Goal: Use online tool/utility: Utilize a website feature to perform a specific function

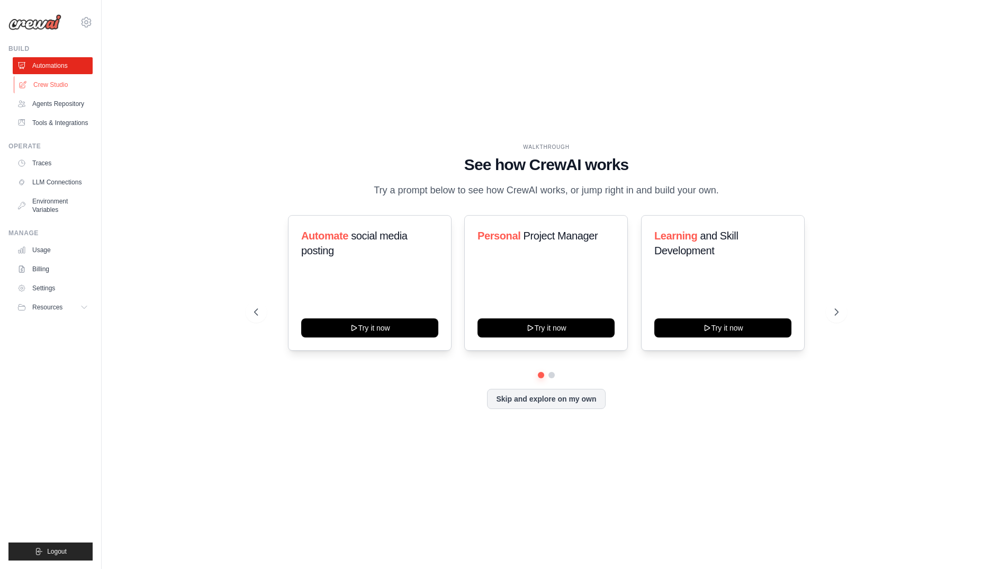
click at [34, 78] on link "Crew Studio" at bounding box center [54, 84] width 80 height 17
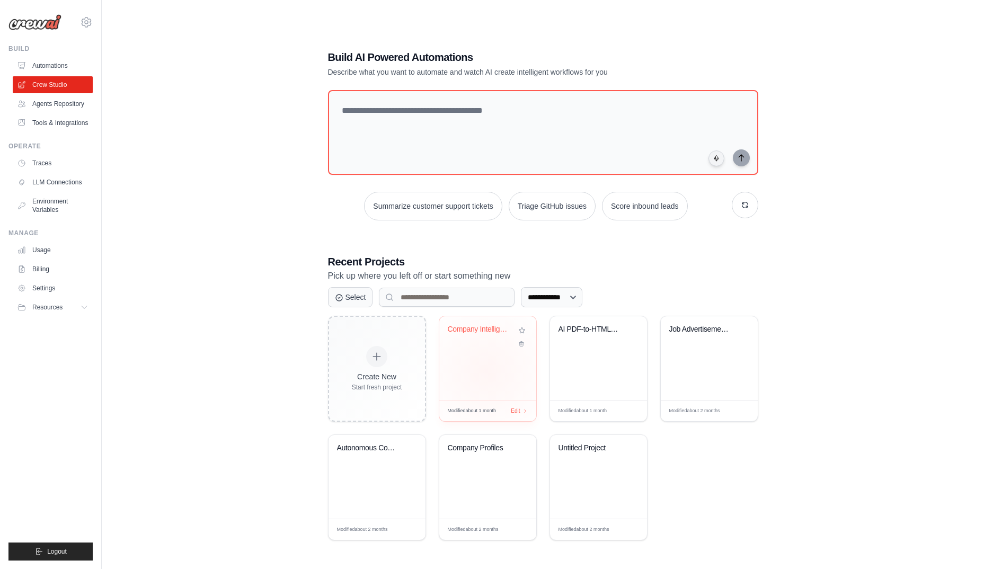
click at [486, 371] on div "Company Intelligence Research Syste..." at bounding box center [487, 358] width 97 height 84
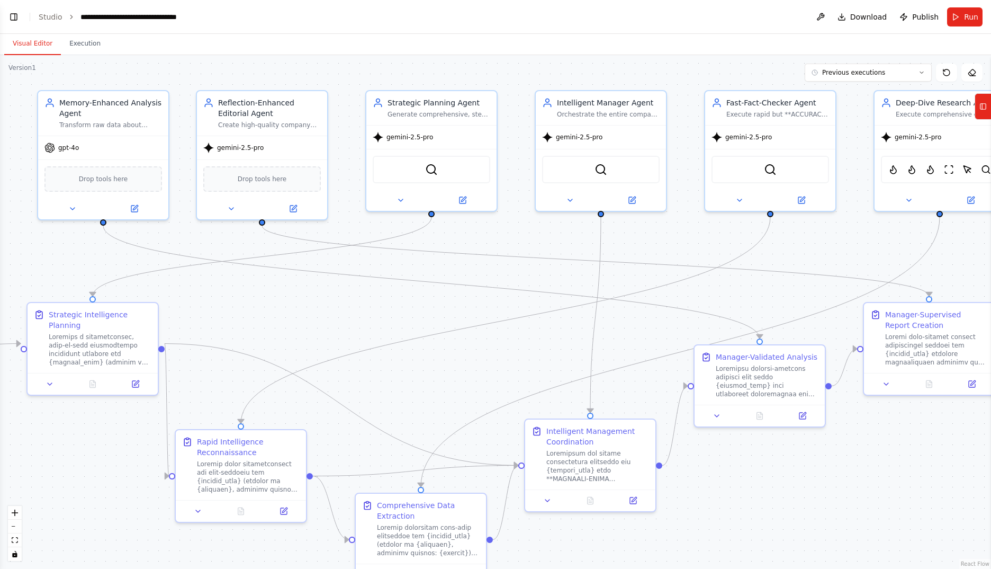
click at [558, 341] on div ".deletable-edge-delete-btn { width: 20px; height: 20px; border: 0px solid #ffff…" at bounding box center [495, 312] width 991 height 514
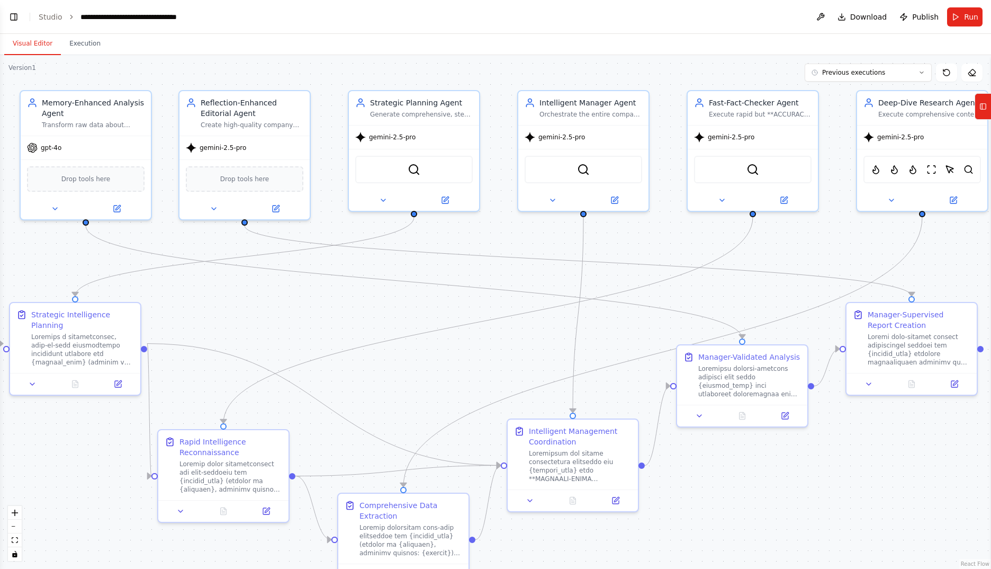
scroll to position [26889, 0]
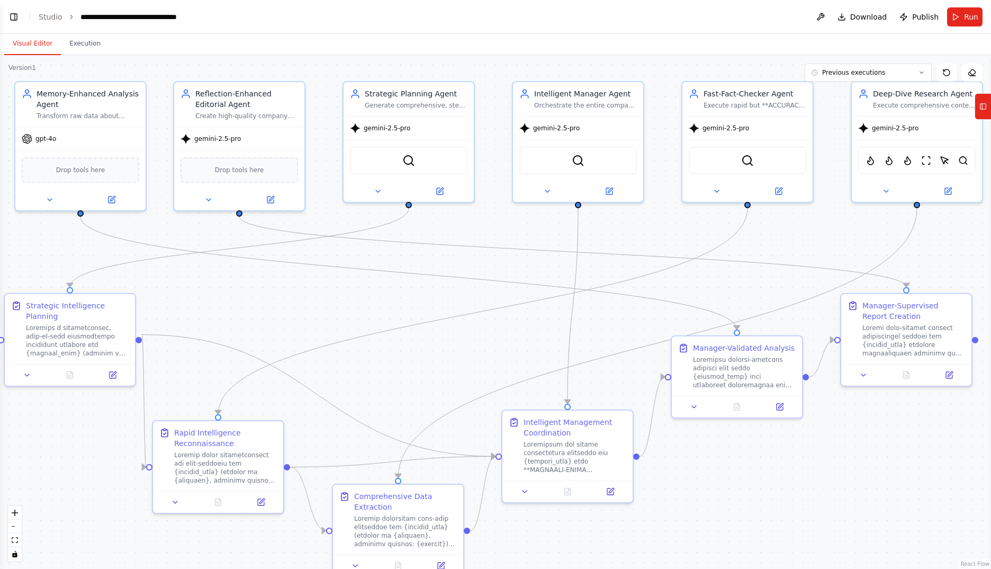
drag, startPoint x: 524, startPoint y: 355, endPoint x: 516, endPoint y: 346, distance: 12.4
click at [516, 346] on div ".deletable-edge-delete-btn { width: 20px; height: 20px; border: 0px solid #ffff…" at bounding box center [495, 312] width 991 height 514
click at [967, 16] on span "Run" at bounding box center [971, 17] width 14 height 11
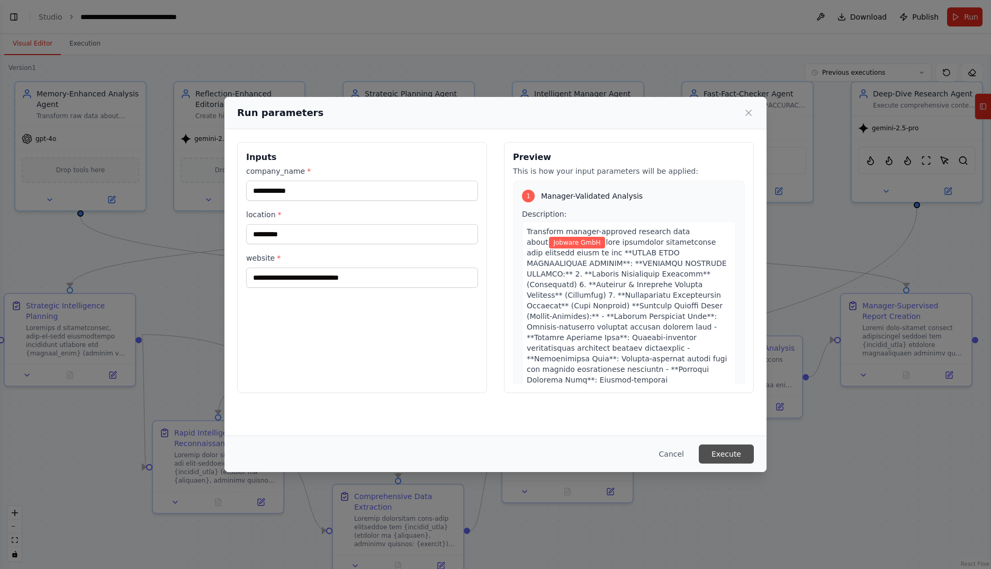
click at [734, 450] on button "Execute" at bounding box center [726, 453] width 55 height 19
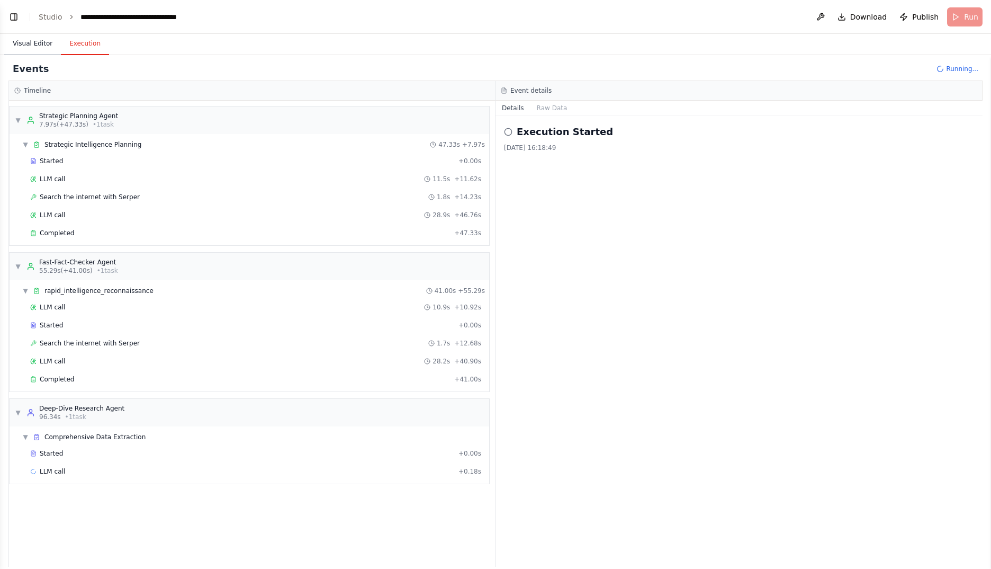
click at [42, 42] on button "Visual Editor" at bounding box center [32, 44] width 57 height 22
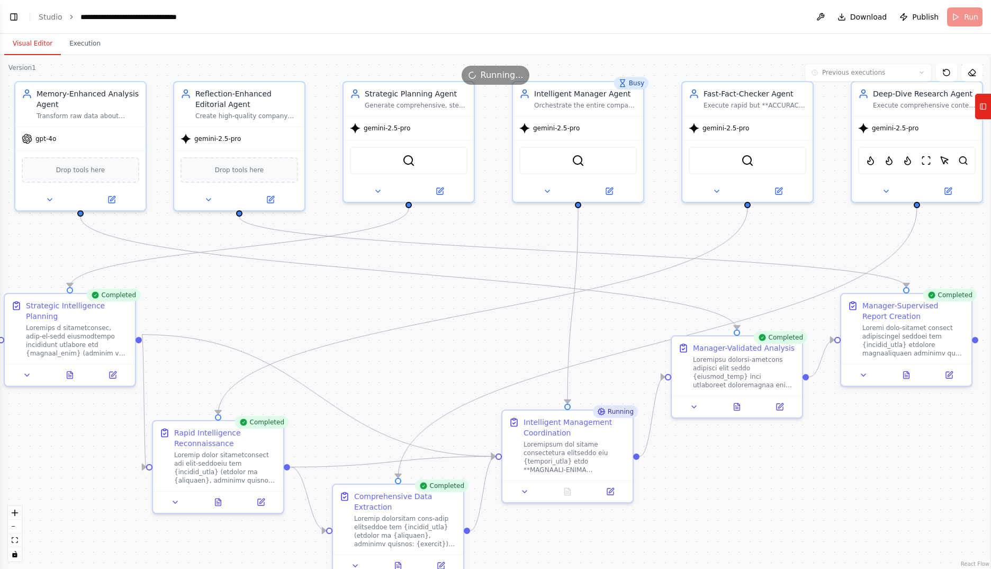
scroll to position [26975, 0]
